Goal: Information Seeking & Learning: Find specific fact

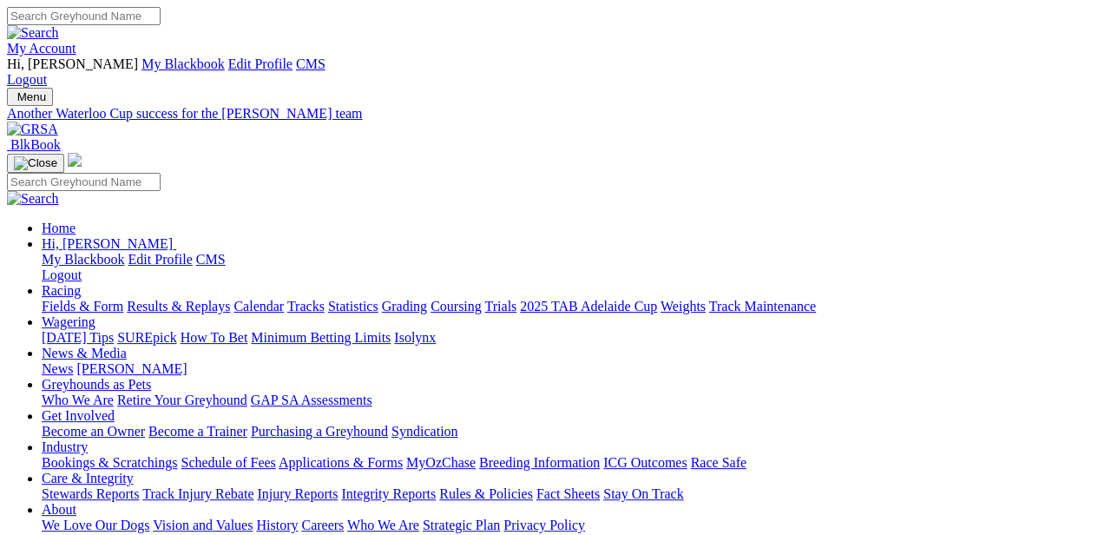
click at [161, 16] on input "Search" at bounding box center [84, 16] width 154 height 18
type input "mallee beauty"
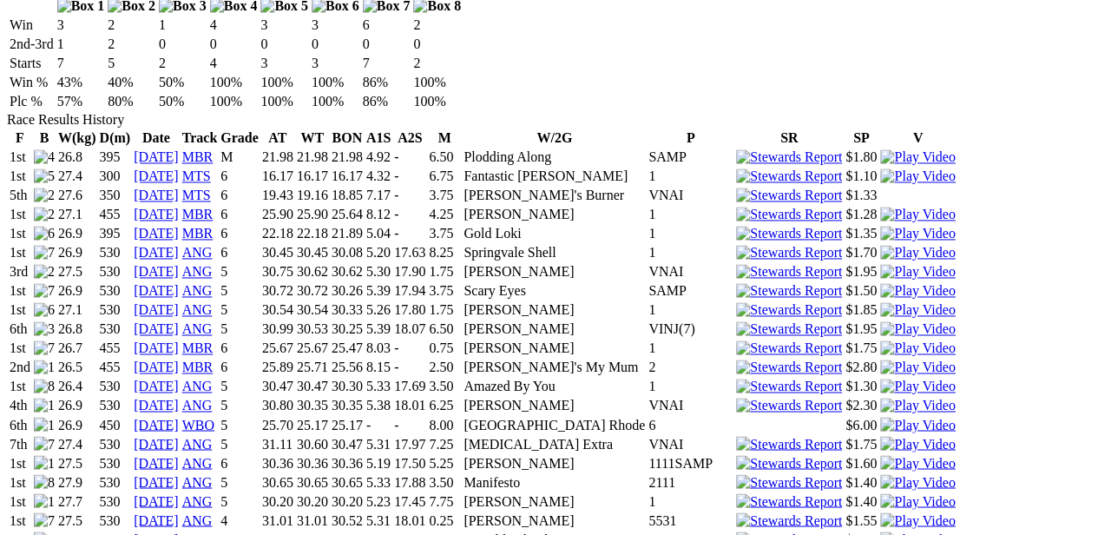
scroll to position [1217, 0]
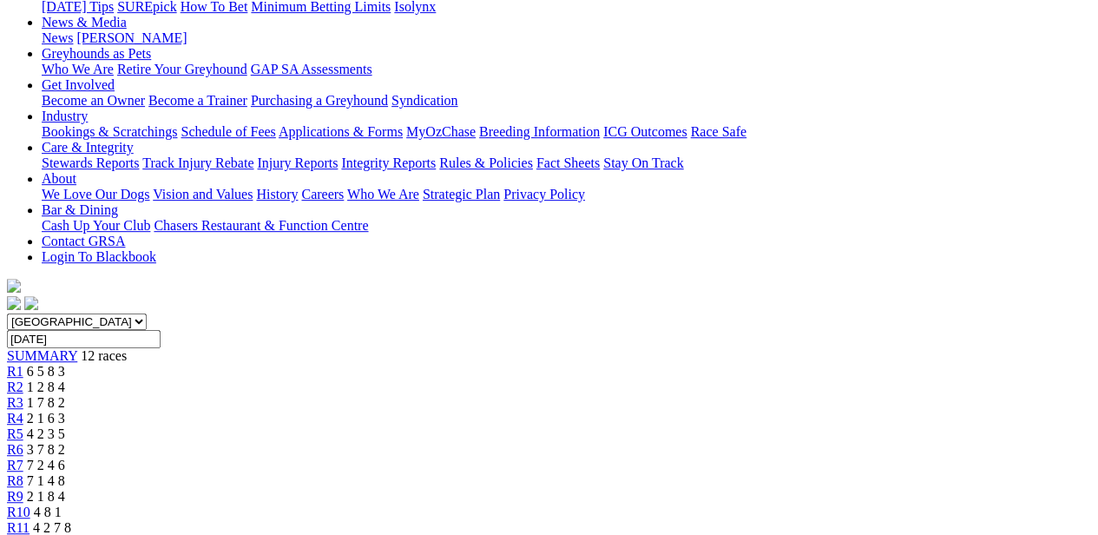
scroll to position [332, 0]
